Goal: Contribute content

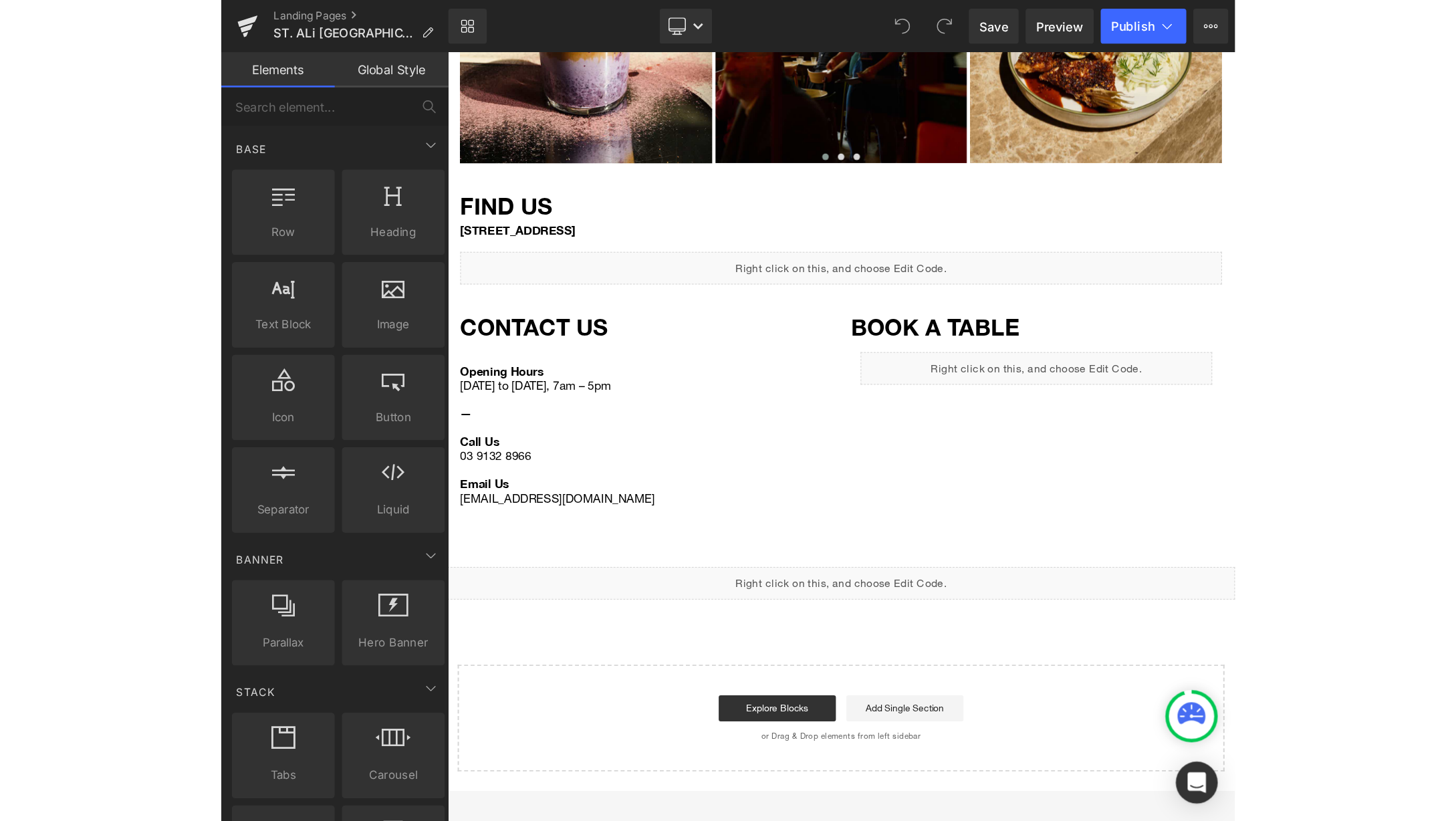
scroll to position [919, 0]
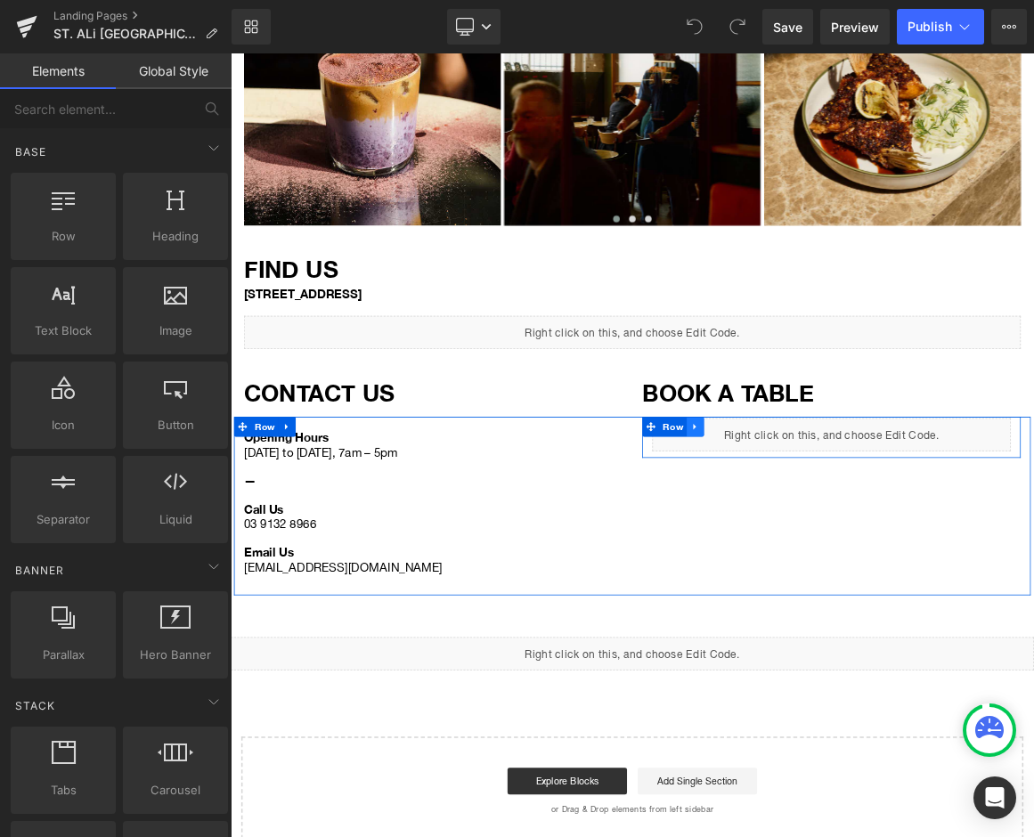
click at [853, 547] on icon at bounding box center [853, 553] width 12 height 13
click at [830, 569] on div "Opening Hours [DATE] to [DATE], 7am – 5pm — Call Us [PHONE_NUMBER] Email Us [EM…" at bounding box center [769, 659] width 1068 height 239
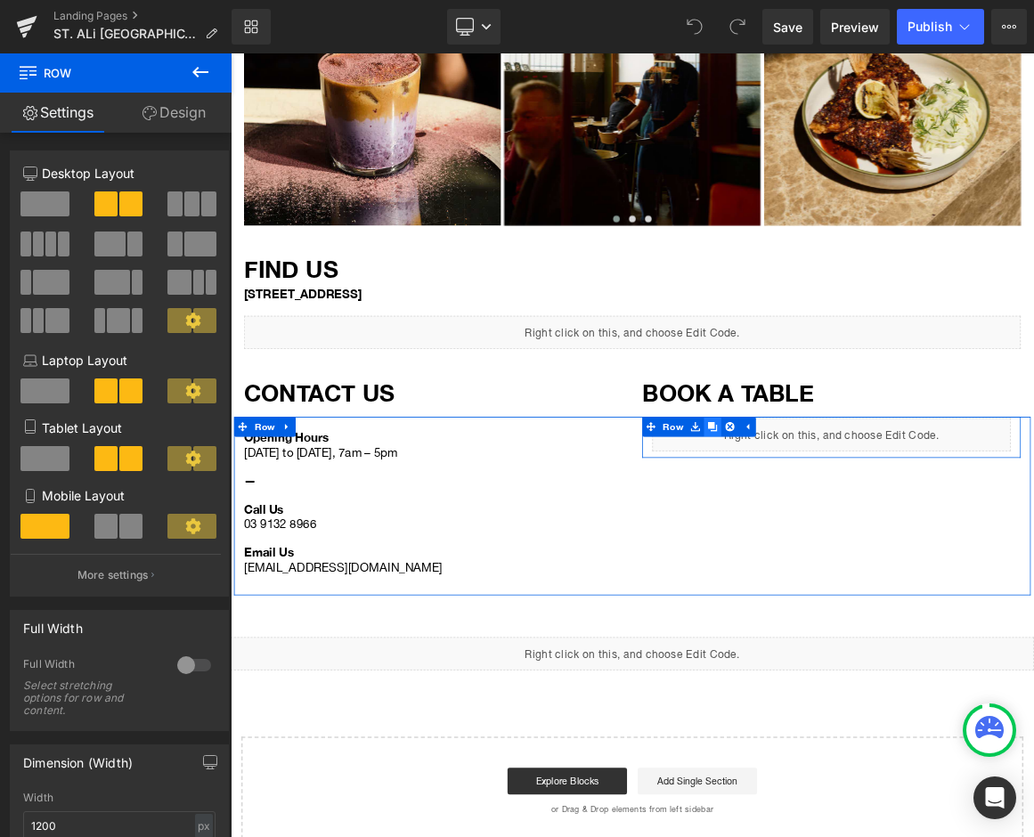
click at [874, 547] on icon at bounding box center [877, 553] width 12 height 12
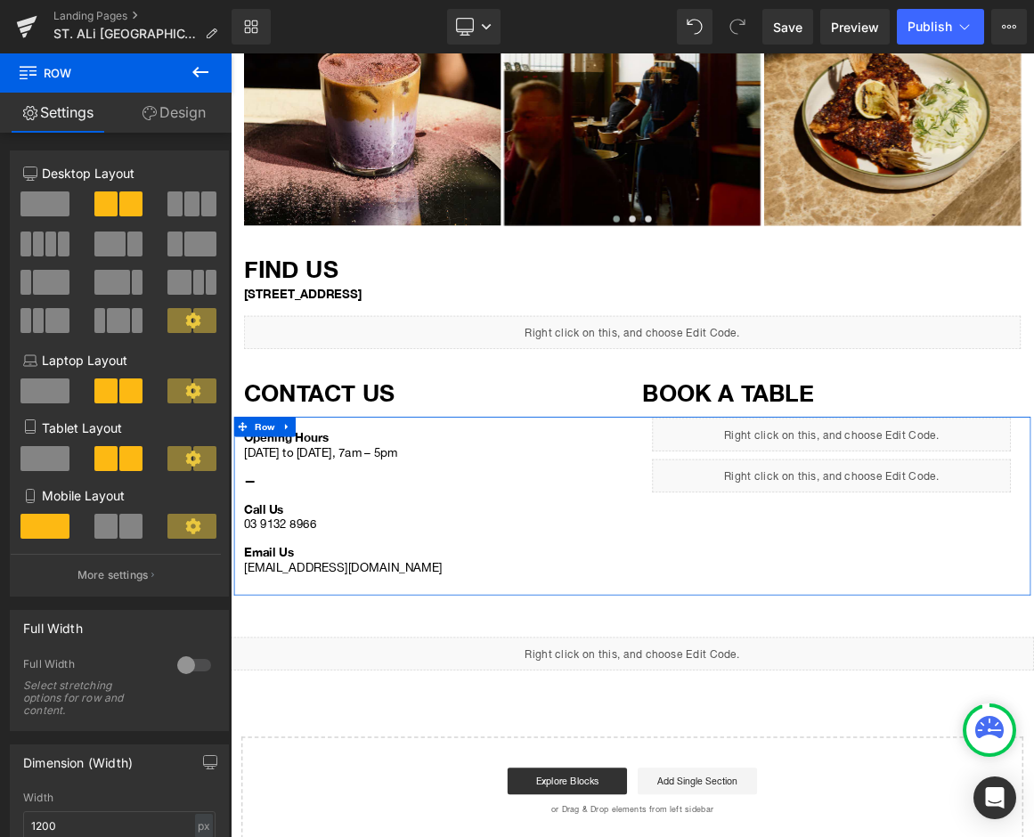
click at [799, 667] on div "Opening Hours [DATE] to [DATE], 7am – 5pm — Call Us [PHONE_NUMBER] Email Us [EM…" at bounding box center [769, 659] width 1068 height 239
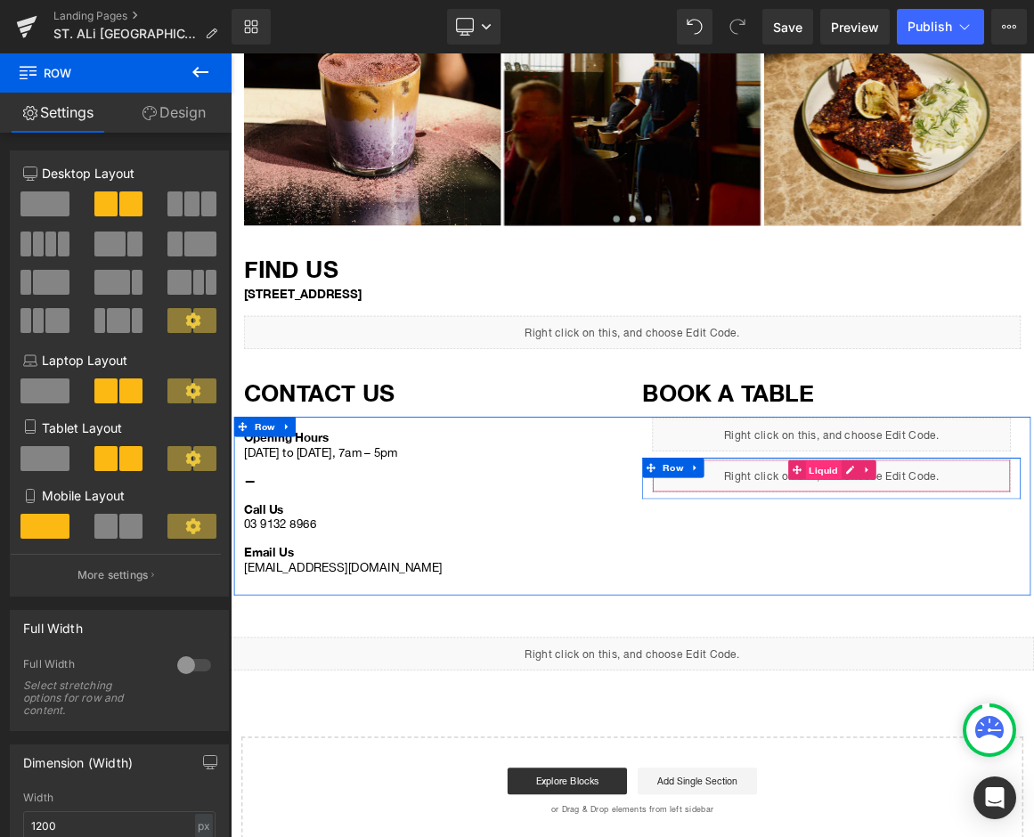
click at [1020, 599] on span "Liquid" at bounding box center [1025, 612] width 48 height 27
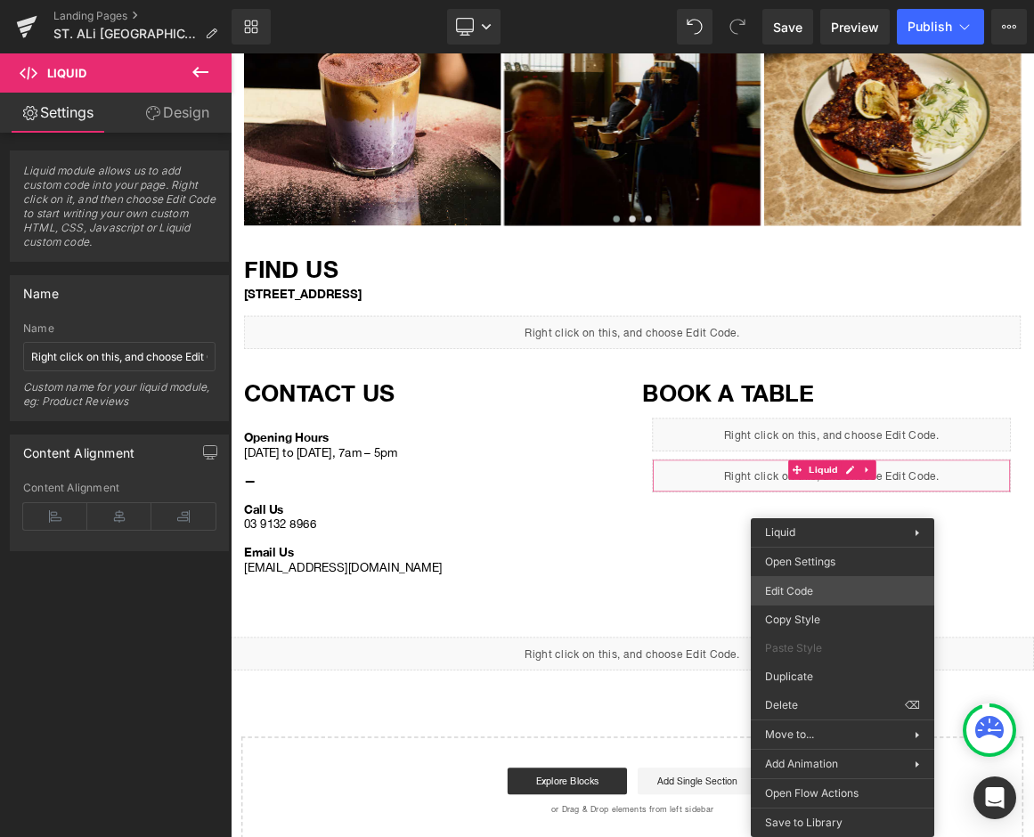
click at [830, 0] on div "Liquid You are previewing how the will restyle your page. You can not edit Elem…" at bounding box center [517, 0] width 1034 height 0
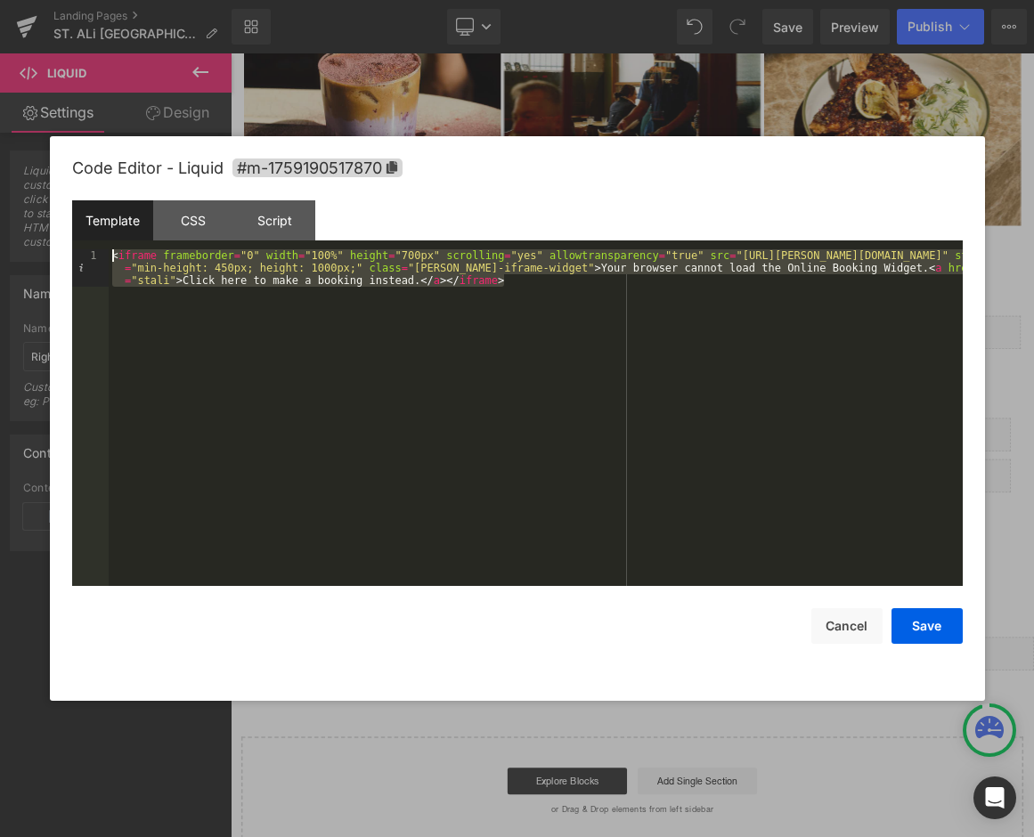
drag, startPoint x: 562, startPoint y: 292, endPoint x: -12, endPoint y: 183, distance: 583.5
click at [0, 183] on html "Liquid You are previewing how the will restyle your page. You can not edit Elem…" at bounding box center [517, 418] width 1034 height 837
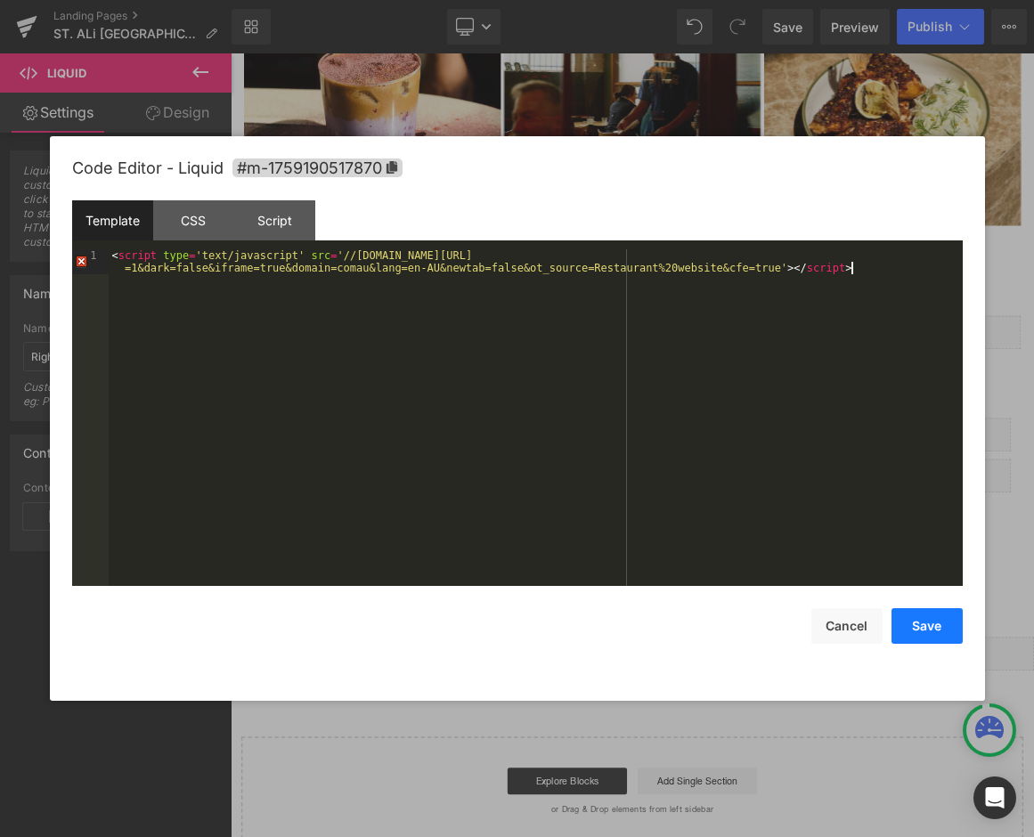
click at [909, 625] on button "Save" at bounding box center [926, 626] width 71 height 36
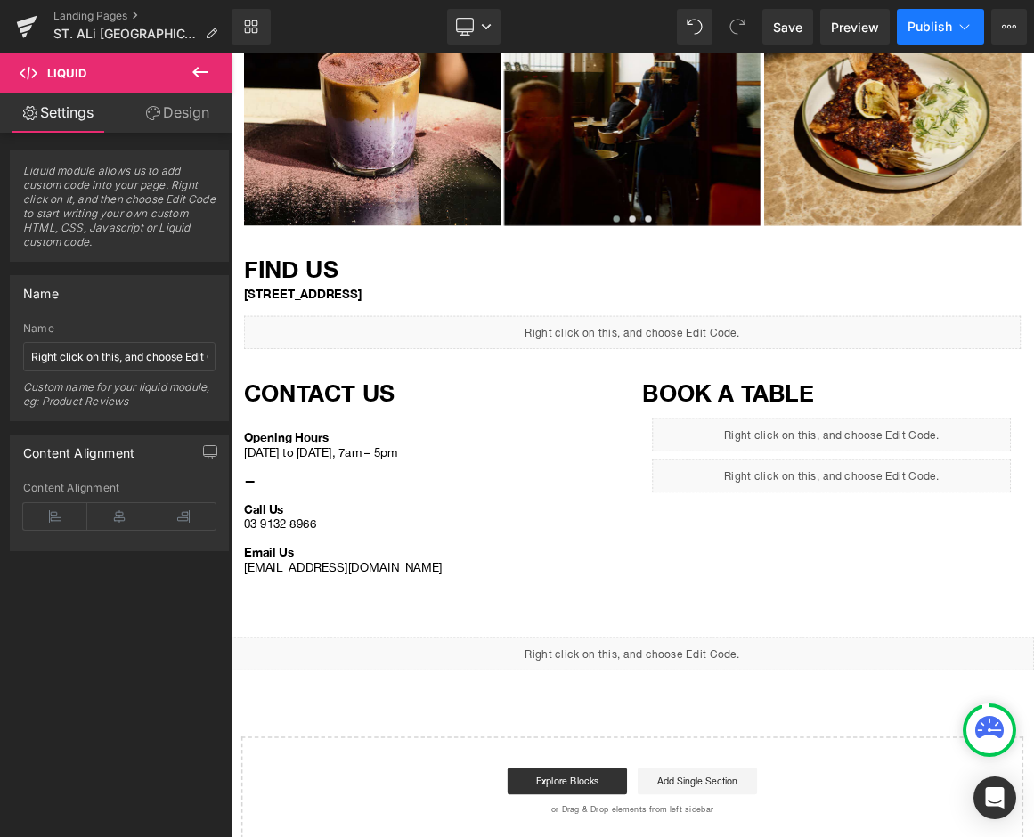
click at [945, 20] on span "Publish" at bounding box center [929, 27] width 45 height 14
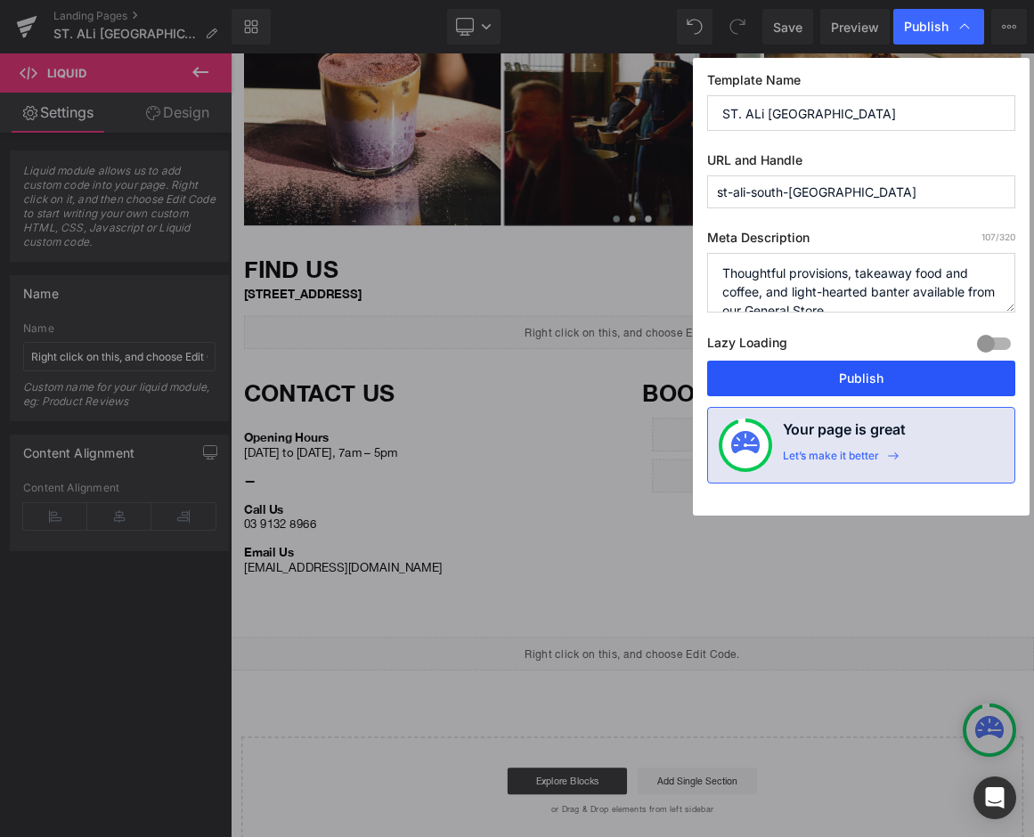
drag, startPoint x: 857, startPoint y: 371, endPoint x: 840, endPoint y: 426, distance: 57.7
click at [857, 371] on button "Publish" at bounding box center [861, 379] width 308 height 36
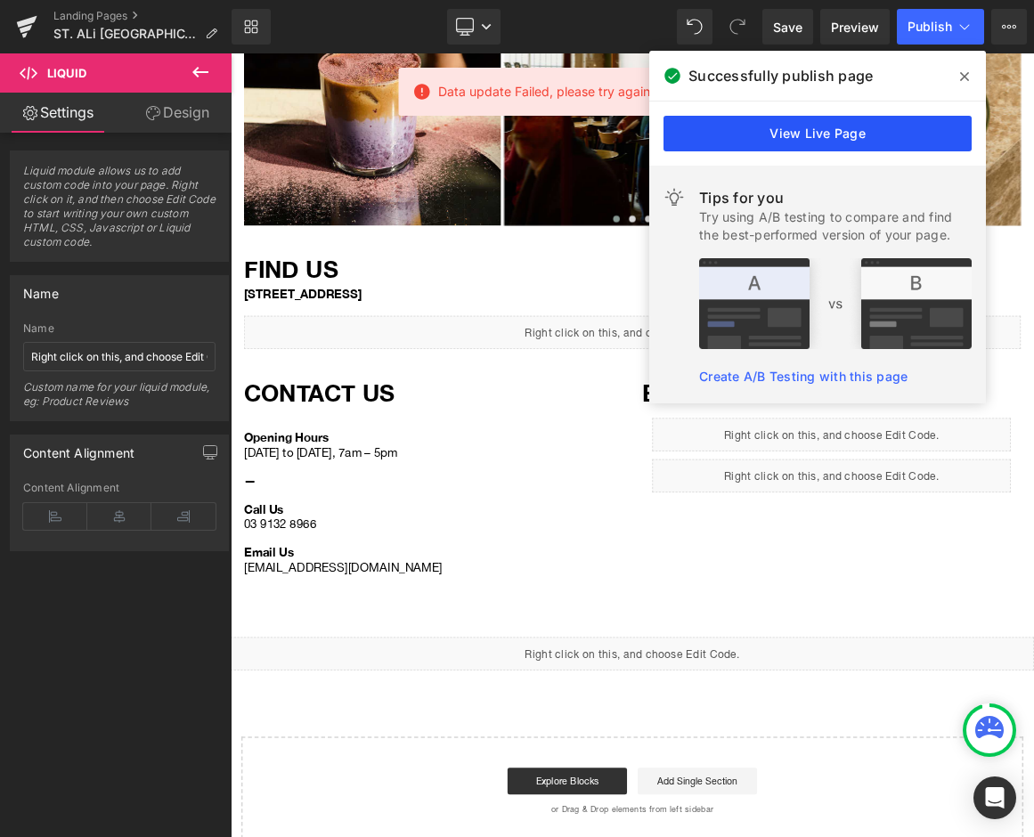
click at [827, 138] on link "View Live Page" at bounding box center [817, 134] width 308 height 36
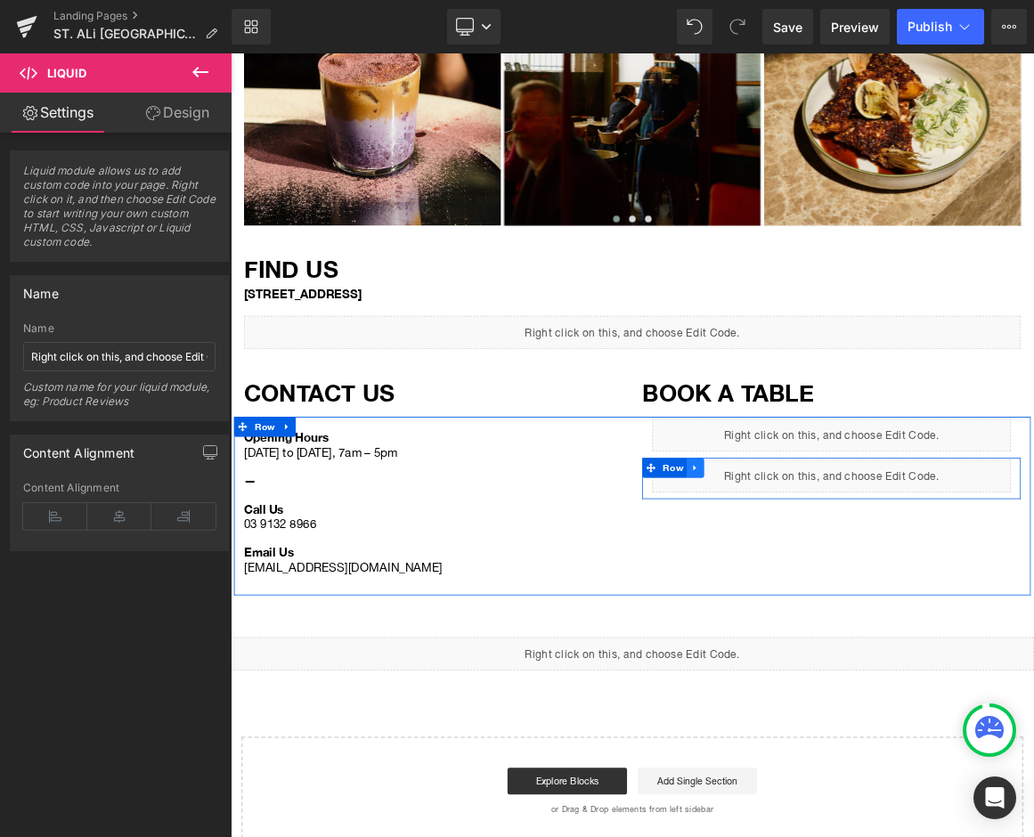
click at [856, 603] on icon at bounding box center [853, 609] width 12 height 13
click at [896, 603] on icon at bounding box center [900, 609] width 12 height 12
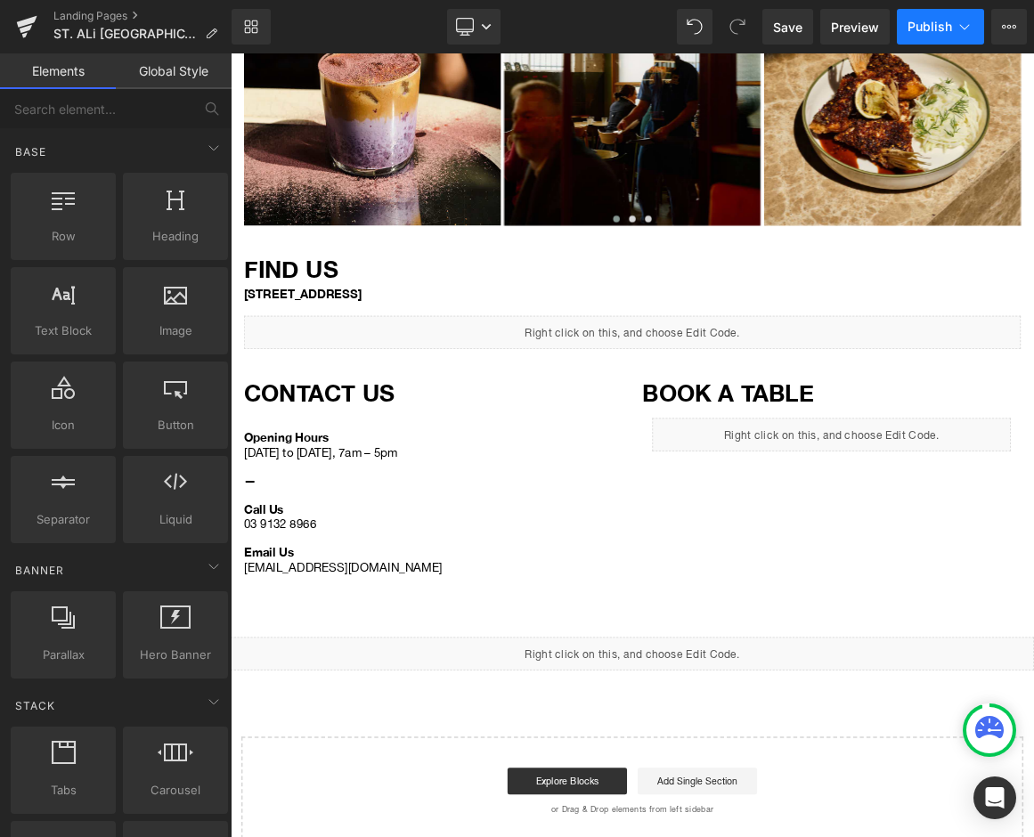
click at [951, 24] on span "Publish" at bounding box center [929, 27] width 45 height 14
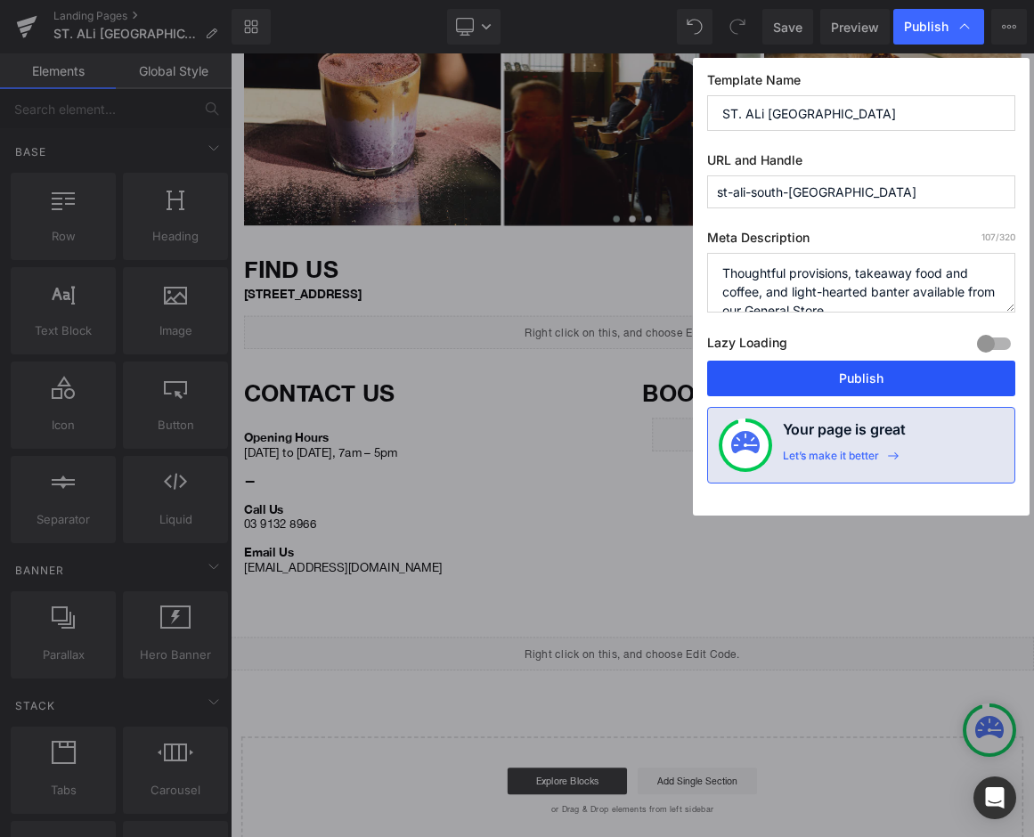
click at [838, 386] on button "Publish" at bounding box center [861, 379] width 308 height 36
